Goal: Task Accomplishment & Management: Use online tool/utility

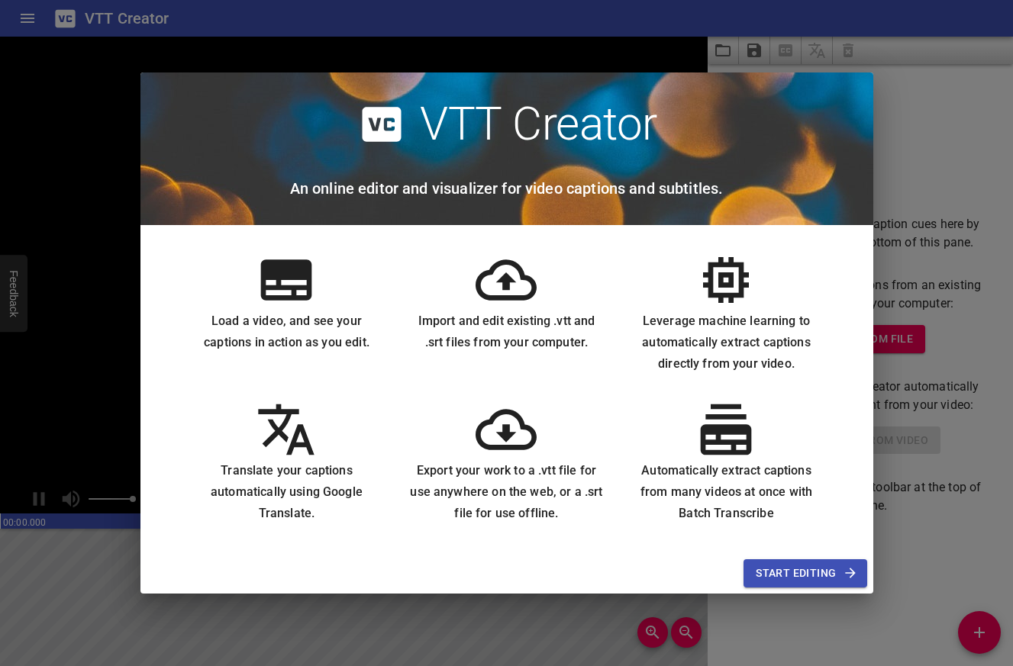
click at [290, 300] on icon at bounding box center [286, 280] width 51 height 40
click at [807, 570] on span "Start Editing" at bounding box center [804, 573] width 98 height 19
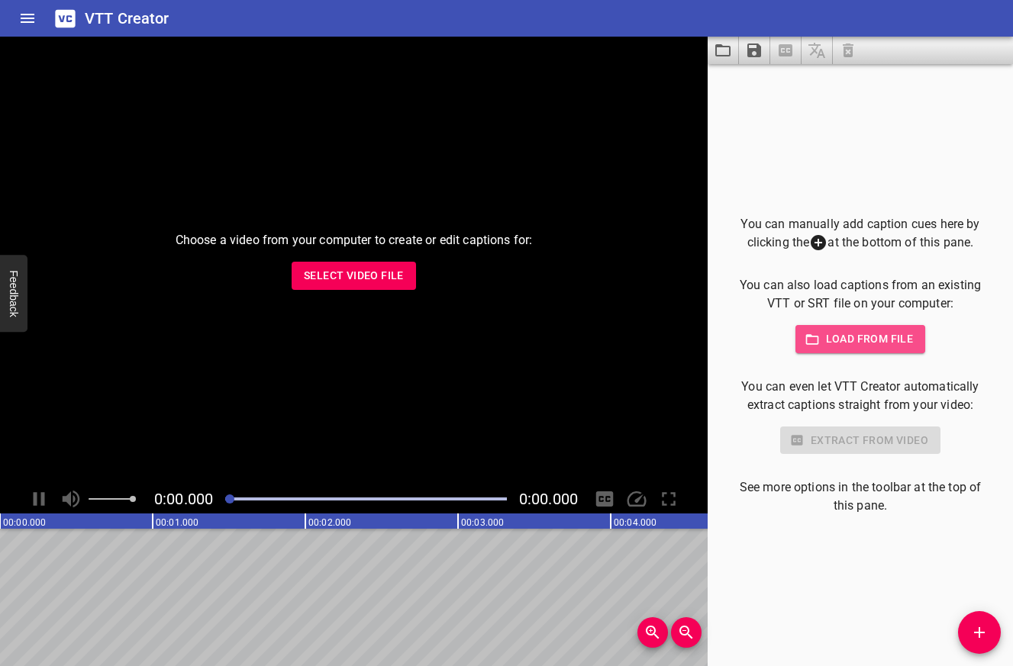
click at [829, 347] on span "Load from file" at bounding box center [860, 339] width 106 height 19
click at [383, 279] on span "Select Video File" at bounding box center [354, 275] width 100 height 19
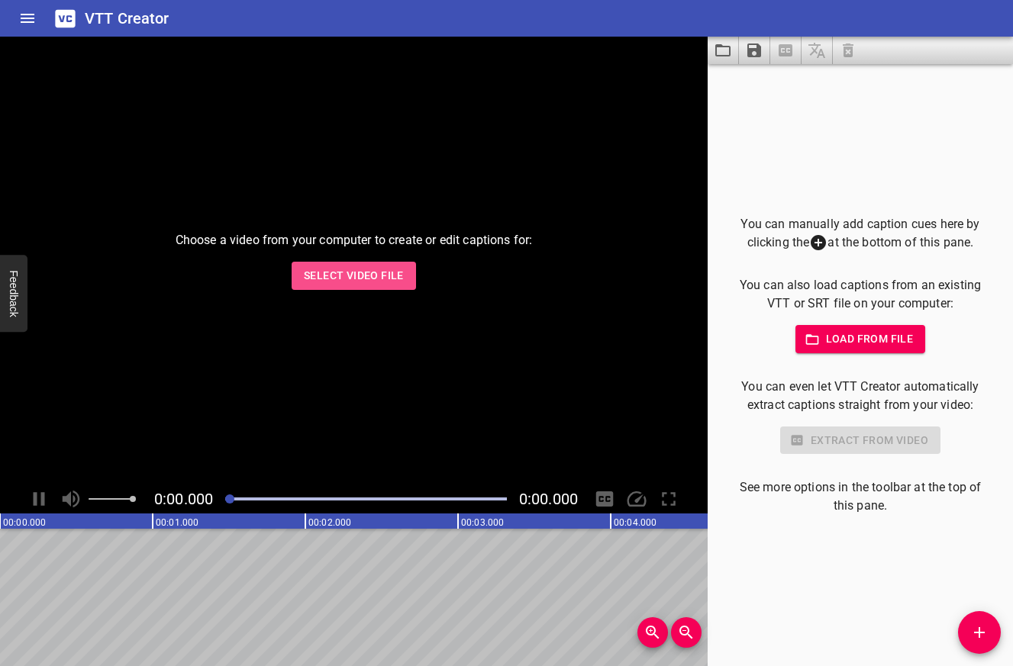
click at [330, 283] on span "Select Video File" at bounding box center [354, 275] width 100 height 19
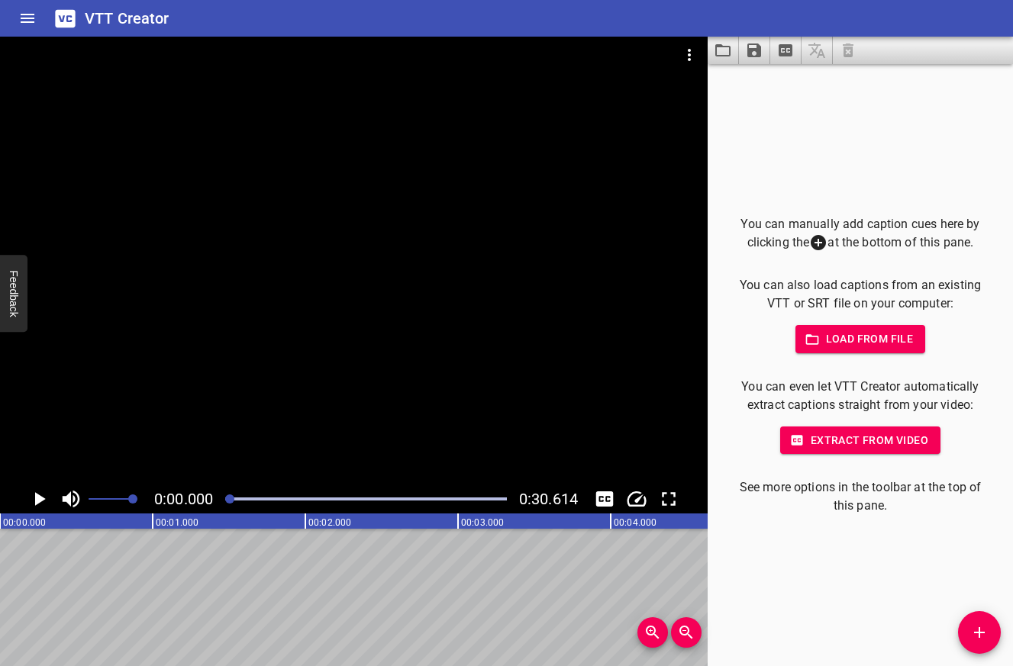
click at [862, 451] on button "Extract from video" at bounding box center [860, 441] width 160 height 28
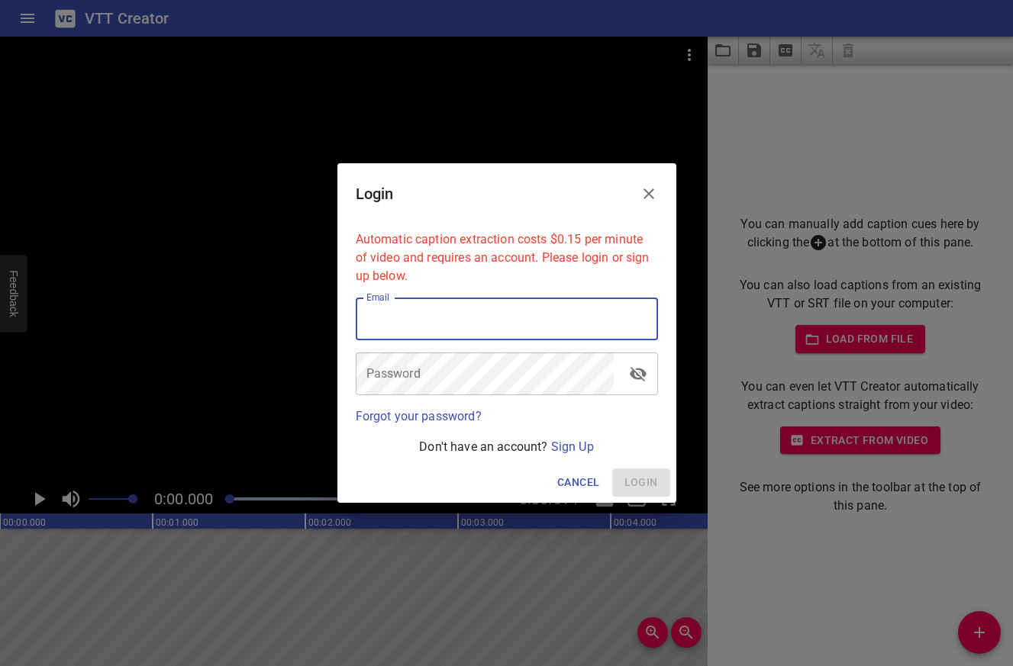
click at [459, 318] on input "email" at bounding box center [507, 319] width 302 height 43
click at [458, 317] on input "email" at bounding box center [507, 319] width 302 height 43
click at [459, 318] on input "email" at bounding box center [507, 319] width 302 height 43
type input "l"
type input "[PERSON_NAME].[PERSON_NAME]@co"
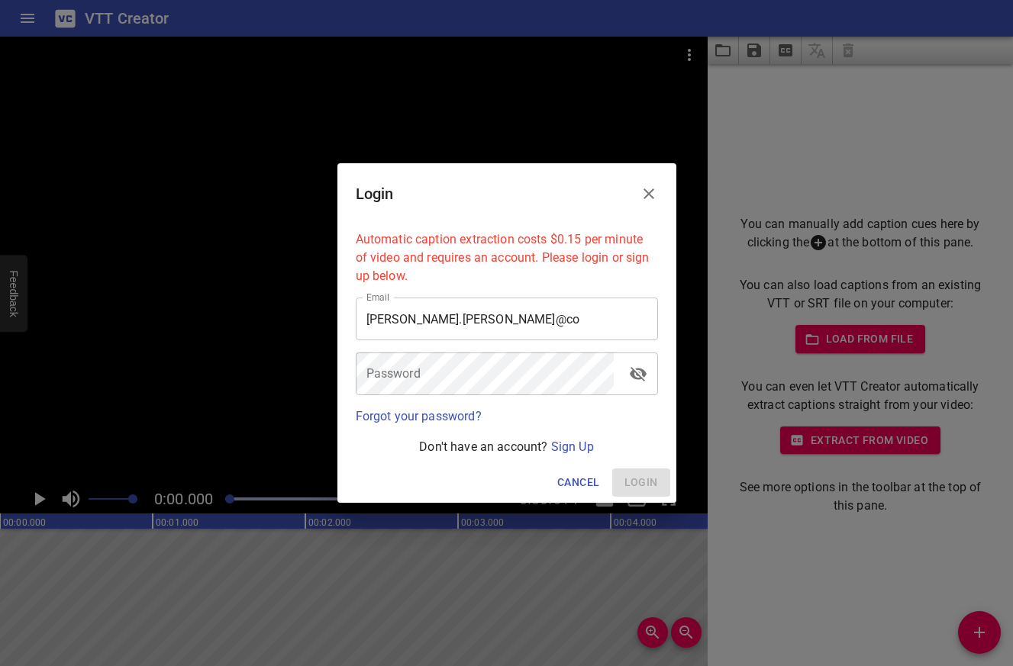
click at [549, 456] on p "Don't have an account? Sign Up" at bounding box center [507, 447] width 302 height 18
click at [555, 454] on link "Sign Up" at bounding box center [572, 447] width 43 height 14
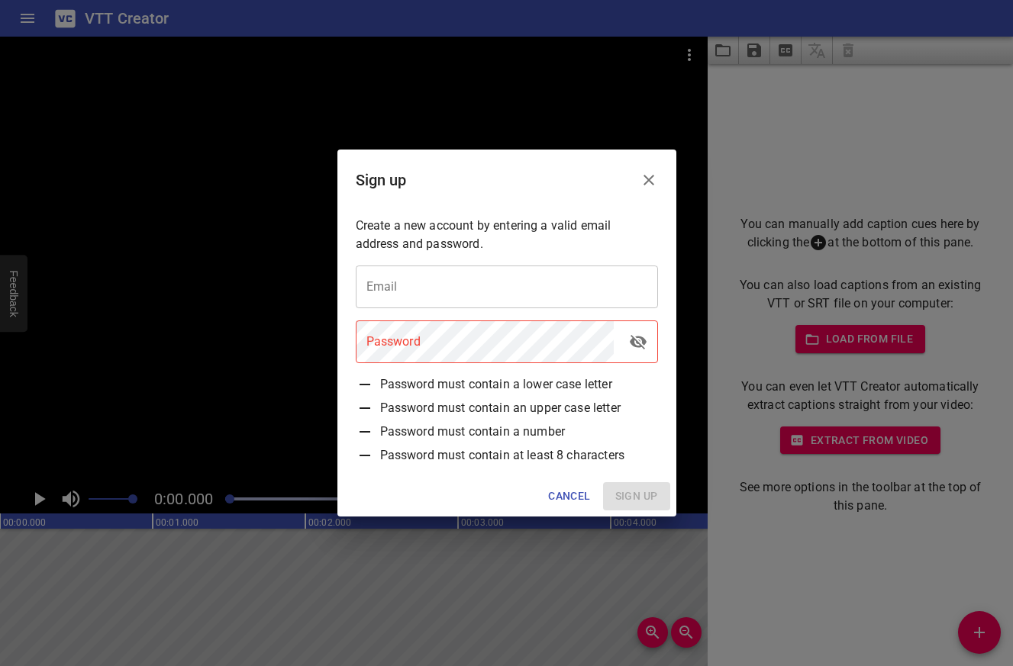
click at [410, 276] on input "email" at bounding box center [507, 287] width 302 height 43
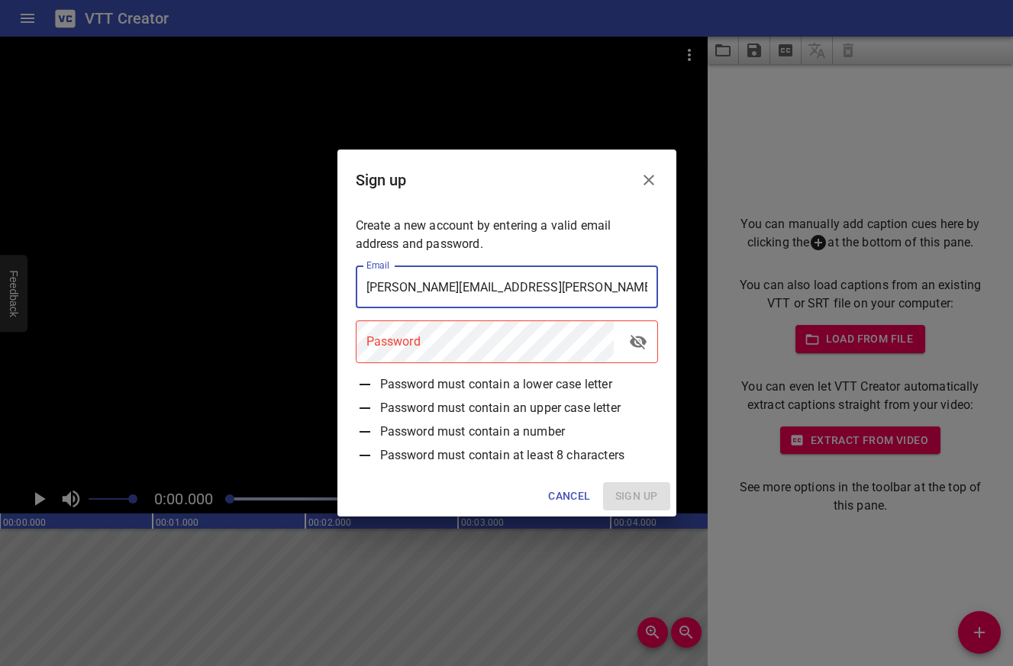
type input "[PERSON_NAME][EMAIL_ADDRESS][PERSON_NAME][DOMAIN_NAME]"
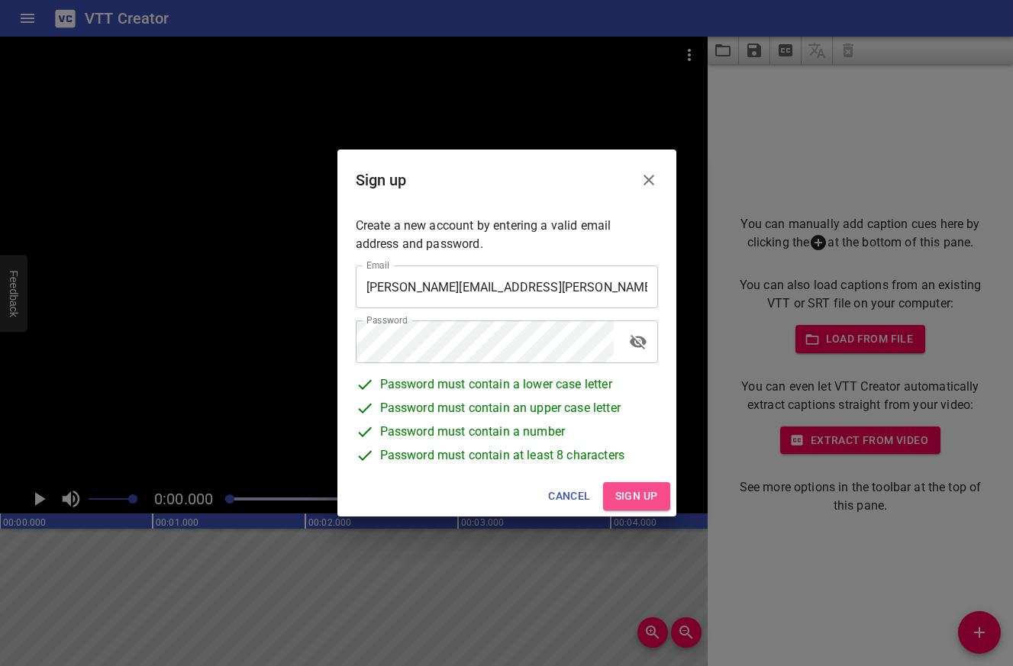
click at [635, 501] on span "Sign up" at bounding box center [636, 496] width 43 height 19
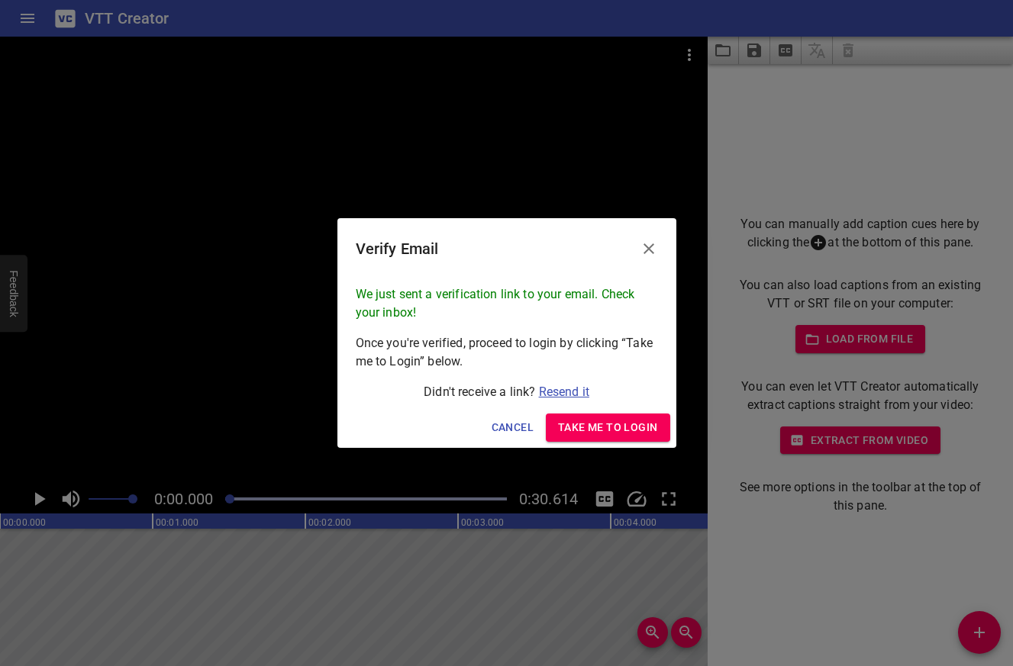
click at [555, 396] on link "Resend it" at bounding box center [564, 392] width 50 height 14
click at [602, 433] on span "Take me to Login" at bounding box center [607, 427] width 99 height 19
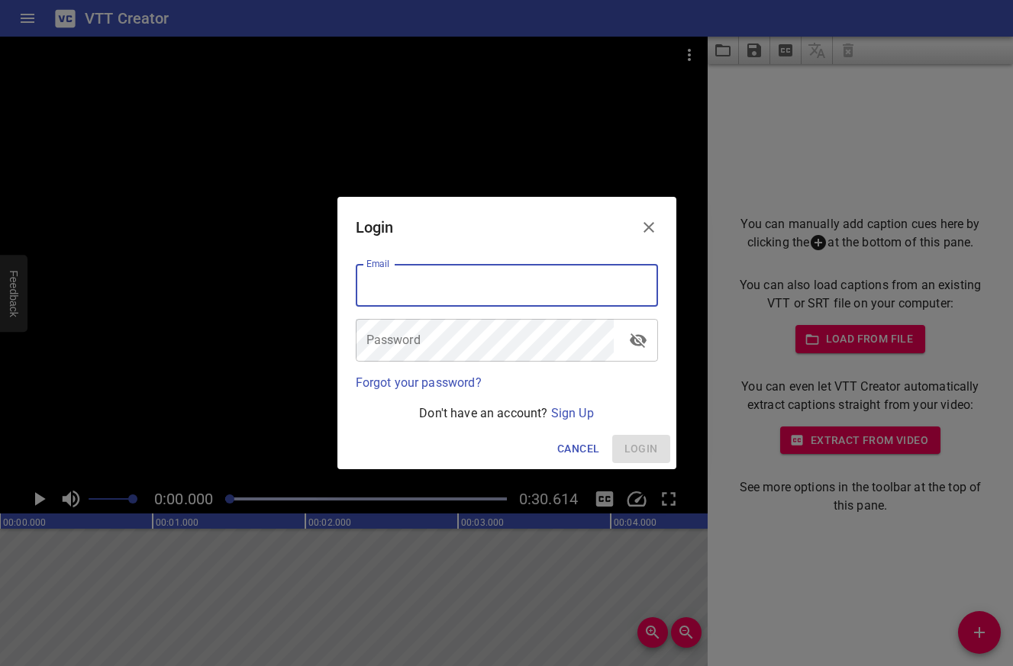
click at [483, 275] on input "email" at bounding box center [507, 285] width 302 height 43
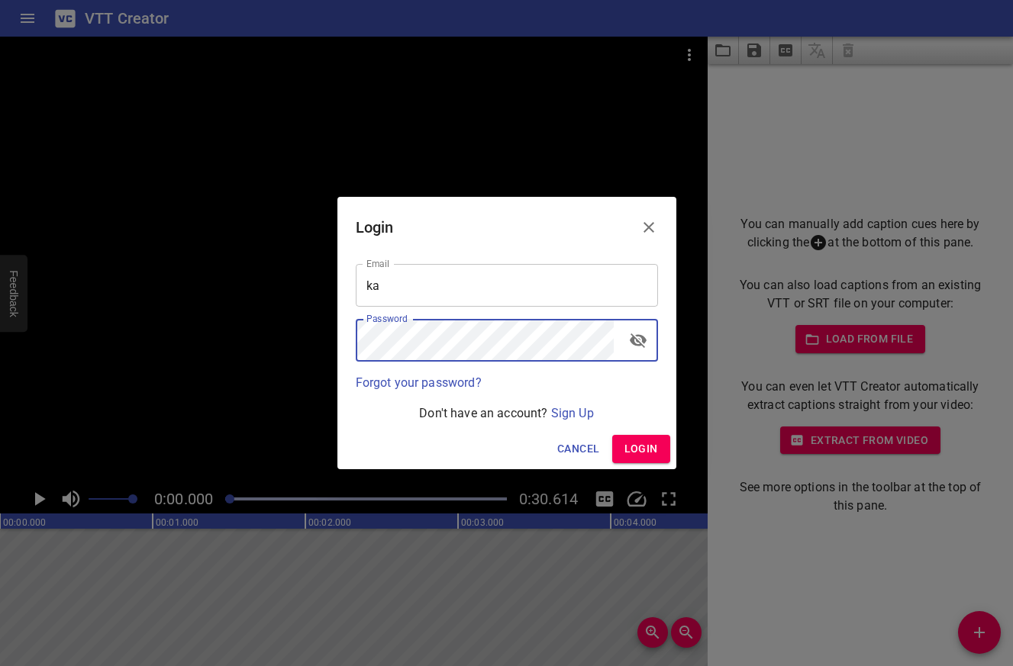
click at [404, 293] on input "ka" at bounding box center [507, 285] width 302 height 43
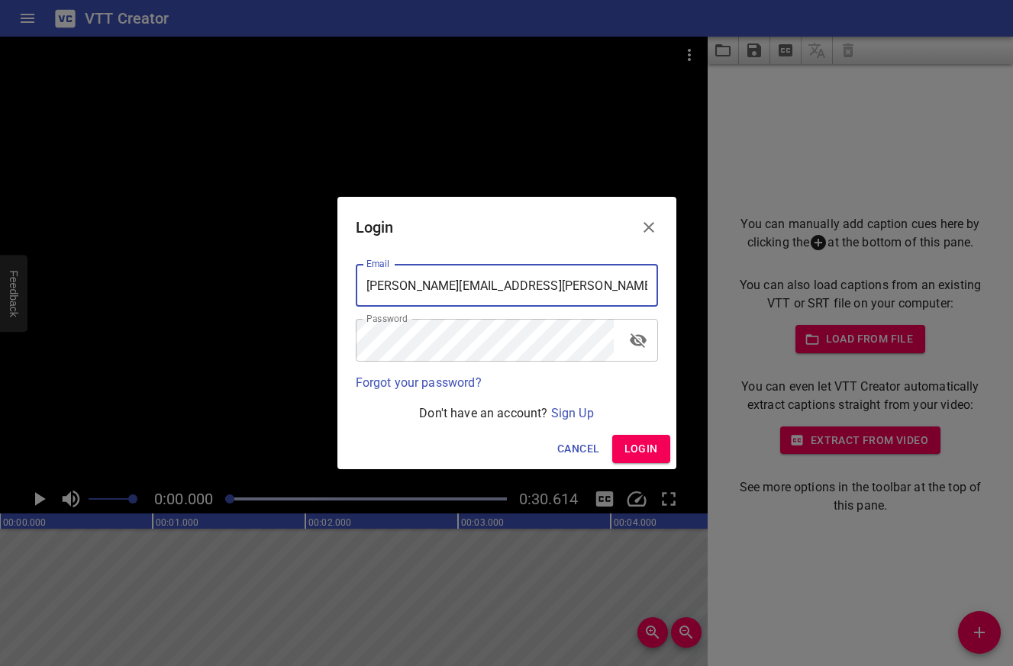
type input "[PERSON_NAME][EMAIL_ADDRESS][PERSON_NAME][DOMAIN_NAME]"
click at [623, 451] on button "Login" at bounding box center [641, 449] width 58 height 28
